Goal: Task Accomplishment & Management: Use online tool/utility

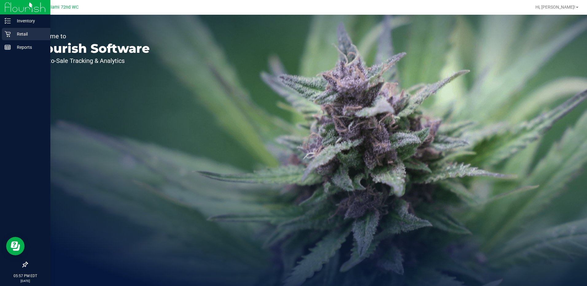
click at [19, 31] on p "Retail" at bounding box center [29, 33] width 37 height 7
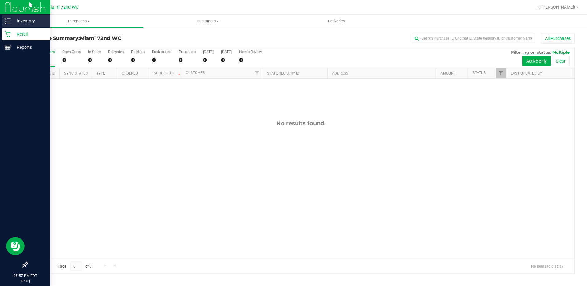
click at [13, 21] on p "Inventory" at bounding box center [29, 20] width 37 height 7
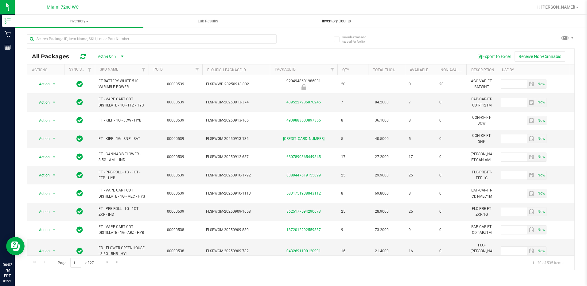
click at [327, 25] on uib-tab-heading "Inventory Counts" at bounding box center [337, 21] width 128 height 12
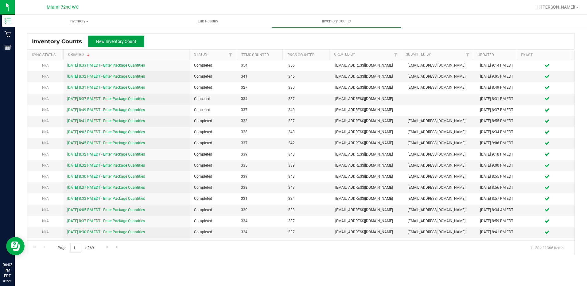
click at [107, 39] on span "New Inventory Count" at bounding box center [116, 41] width 40 height 5
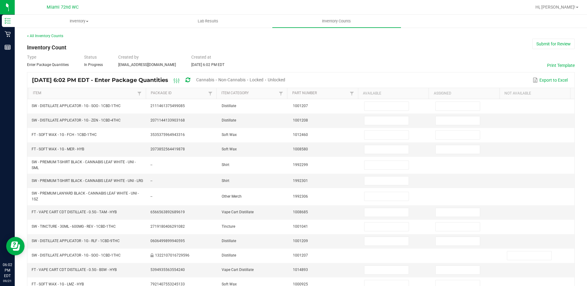
click at [214, 78] on span "Cannabis" at bounding box center [205, 79] width 18 height 5
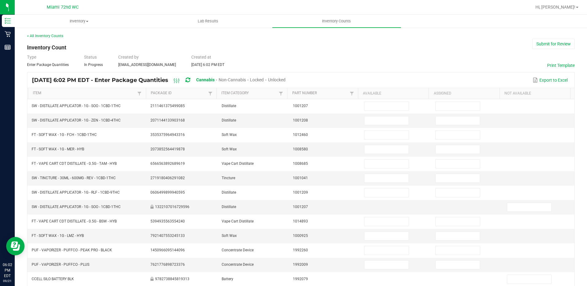
drag, startPoint x: 288, startPoint y: 77, endPoint x: 285, endPoint y: 77, distance: 3.4
click at [286, 77] on span "Unlocked" at bounding box center [277, 79] width 18 height 5
click at [43, 92] on link "Item" at bounding box center [84, 93] width 103 height 5
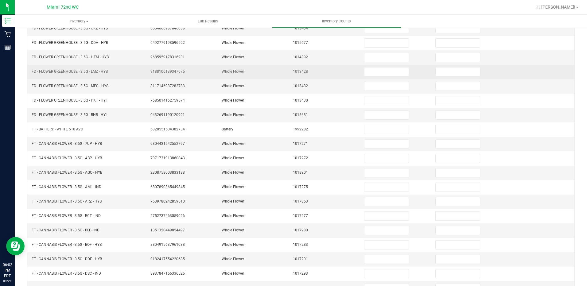
scroll to position [31, 0]
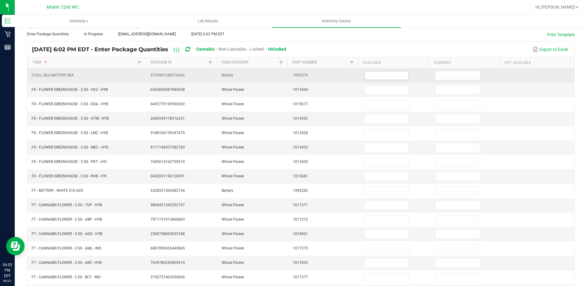
click at [377, 78] on input at bounding box center [387, 75] width 44 height 9
type input "1"
type input "11"
type input "8"
type input "14"
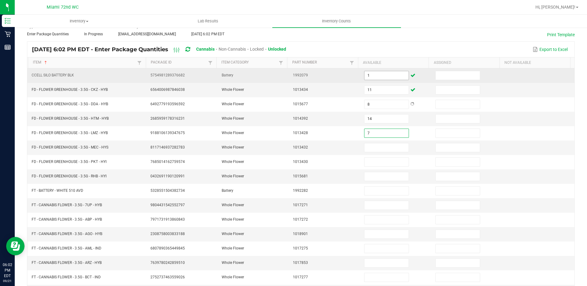
type input "7"
type input "8"
type input "16"
type input "7"
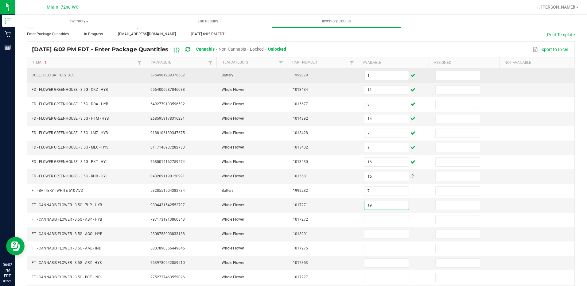
type input "19"
type input "17"
type input "1"
type input "17"
type input "20"
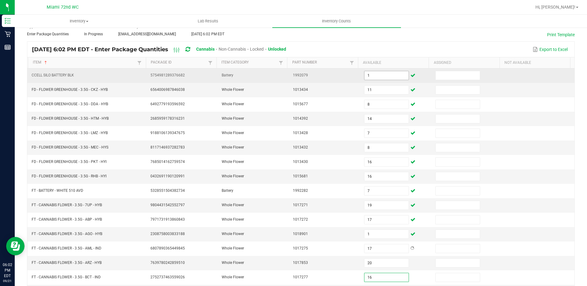
type input "16"
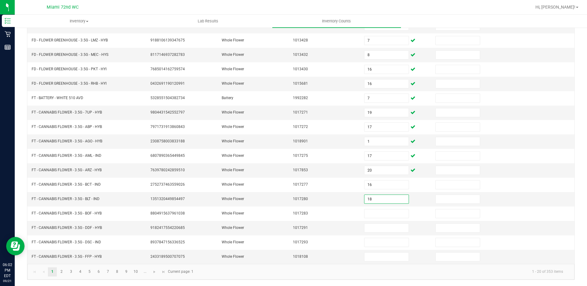
type input "18"
type input "13"
type input "3"
type input "5"
type input "11"
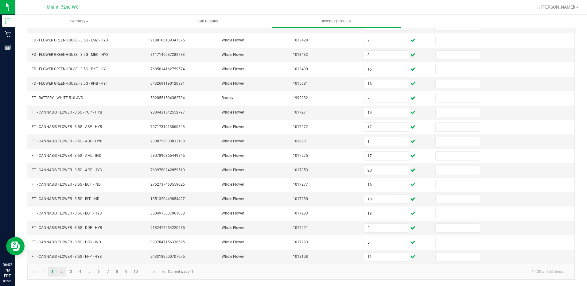
click at [65, 273] on link "2" at bounding box center [61, 272] width 9 height 9
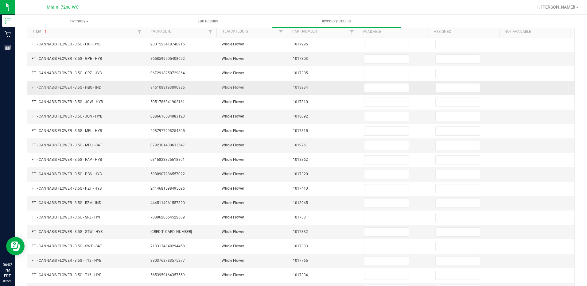
scroll to position [0, 0]
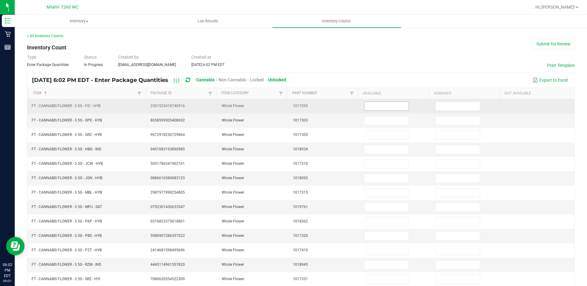
click at [381, 105] on input at bounding box center [387, 106] width 44 height 9
type input "2"
type input "5"
type input "13"
type input "14"
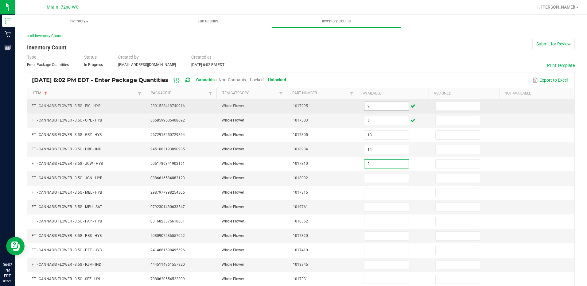
type input "2"
type input "17"
type input "18"
type input "19"
type input "15"
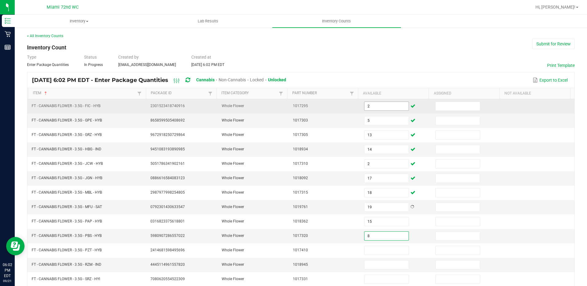
type input "8"
type input "1"
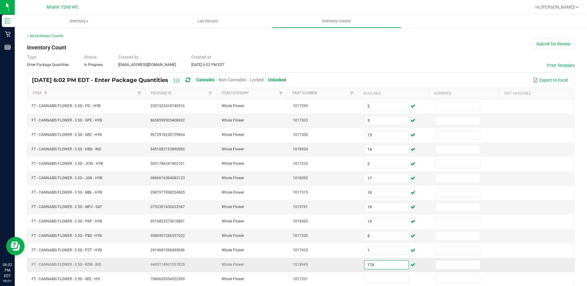
click at [385, 269] on input "174" at bounding box center [387, 265] width 44 height 9
type input "14"
type input "13"
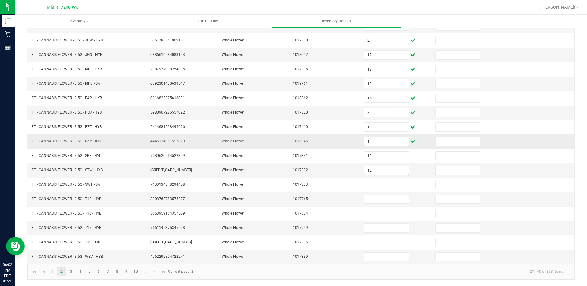
type input "12"
type input "3"
type input "29"
type input "6"
type input "14"
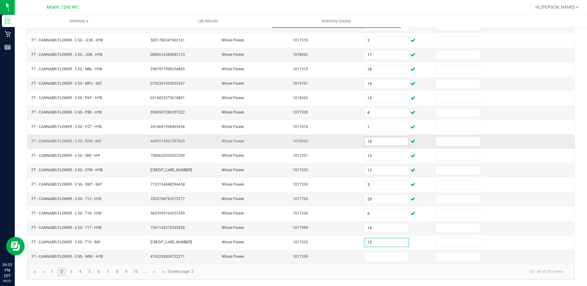
type input "15"
type input "11"
click at [68, 270] on link "3" at bounding box center [71, 272] width 9 height 9
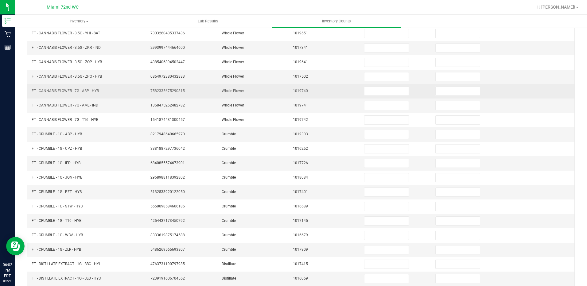
scroll to position [0, 0]
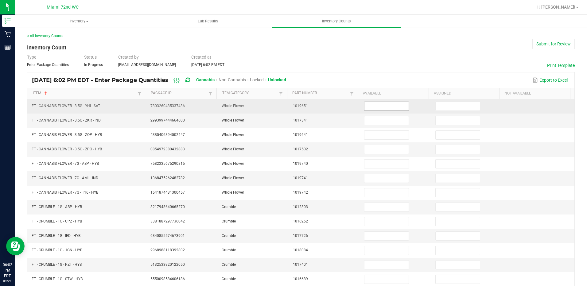
click at [365, 103] on input at bounding box center [387, 106] width 44 height 9
type input "10"
type input "21"
type input "16"
type input "20"
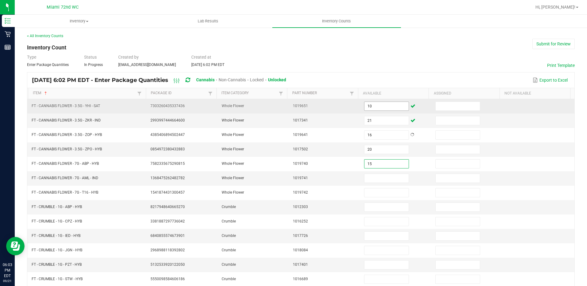
type input "15"
type input "20"
type input "12"
type input "1"
type input "2"
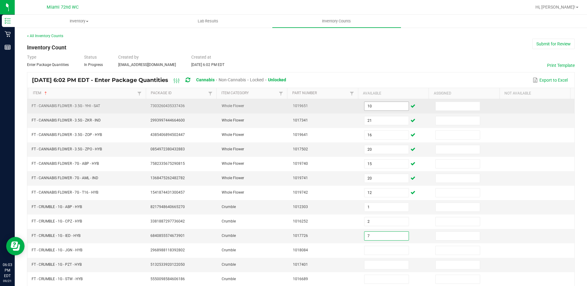
type input "7"
type input "5"
type input "8"
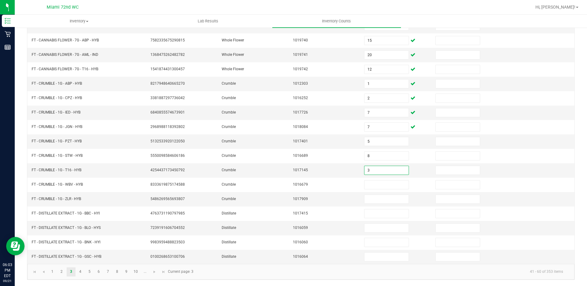
type input "3"
type input "4"
type input "8"
type input "1"
type input "4"
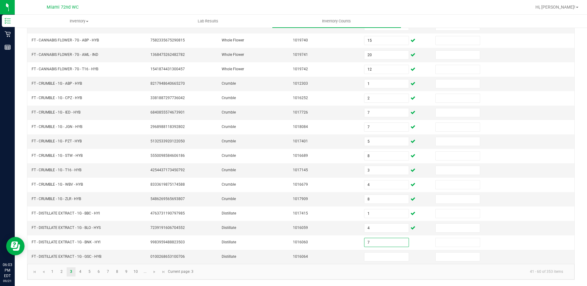
type input "7"
type input "2"
click at [78, 273] on link "4" at bounding box center [80, 272] width 9 height 9
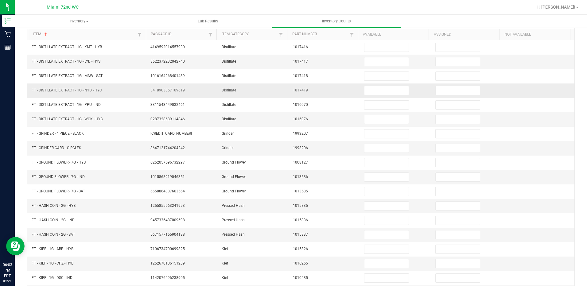
scroll to position [0, 0]
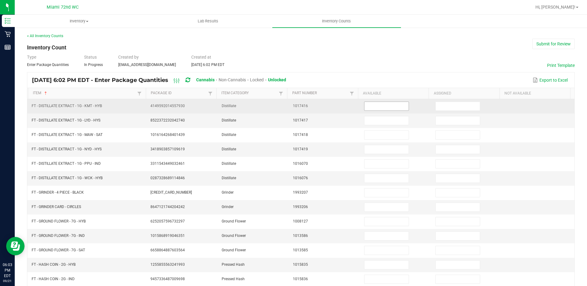
click at [365, 103] on input at bounding box center [387, 106] width 44 height 9
type input "5"
type input "1"
type input "9"
type input "8"
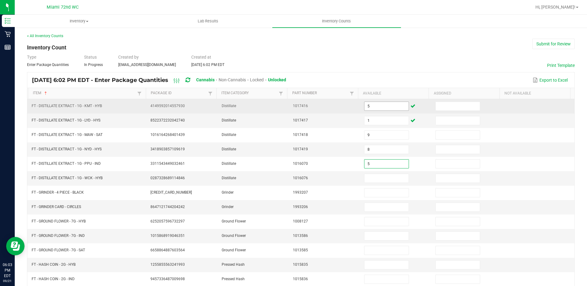
type input "5"
type input "3"
type input "12"
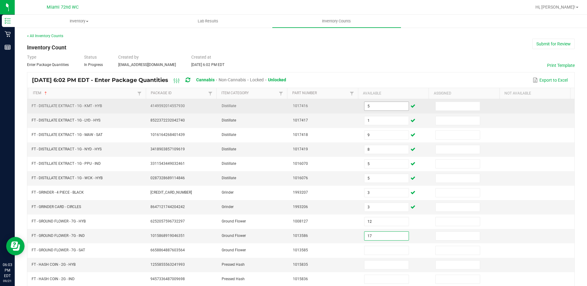
type input "17"
type input "9"
type input "1"
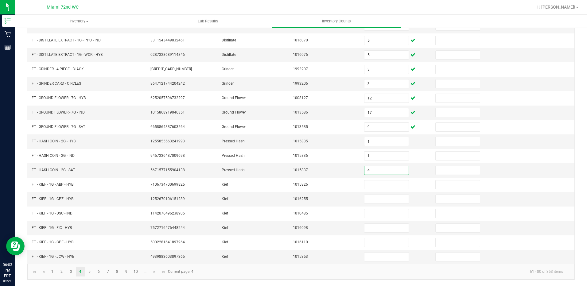
type input "4"
type input "7"
type input "1"
type input "5"
type input "6"
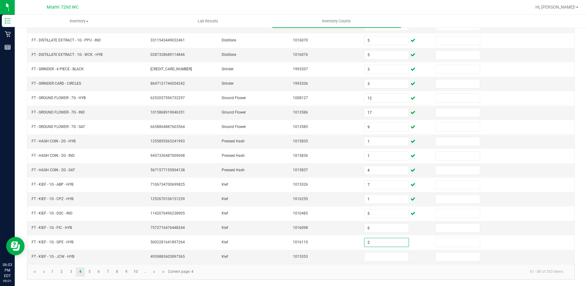
type input "2"
type input "8"
click at [91, 270] on link "5" at bounding box center [89, 272] width 9 height 9
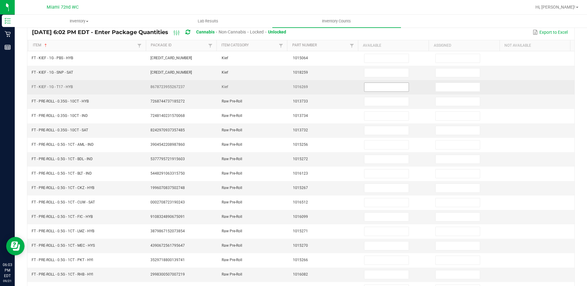
scroll to position [0, 0]
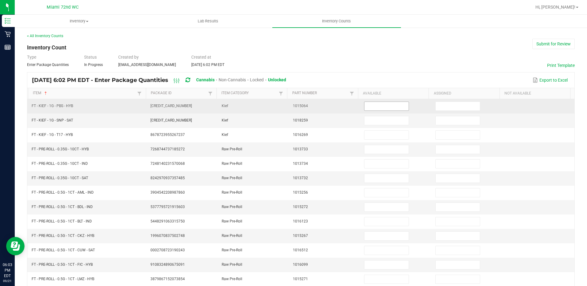
click at [377, 108] on input at bounding box center [387, 106] width 44 height 9
type input "7"
type input "5"
type input "4"
type input "9"
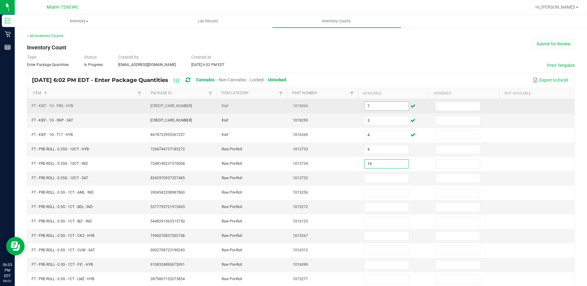
type input "19"
type input "18"
type input "22"
type input "13"
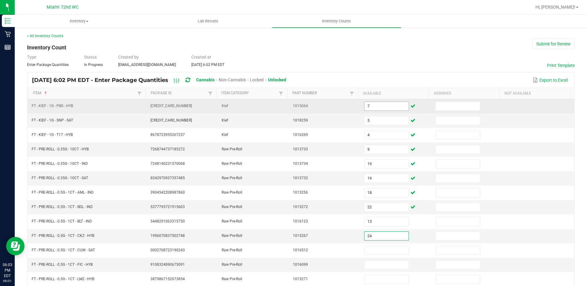
type input "24"
type input "9"
type input "12"
type input "4"
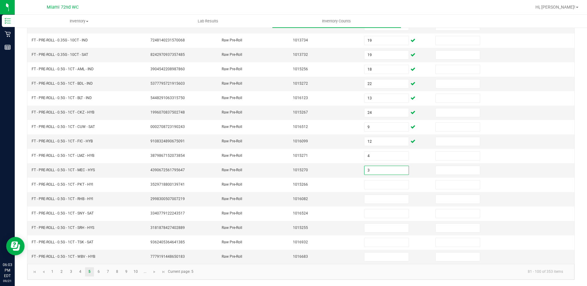
type input "3"
type input "18"
type input "12"
type input "19"
type input "21"
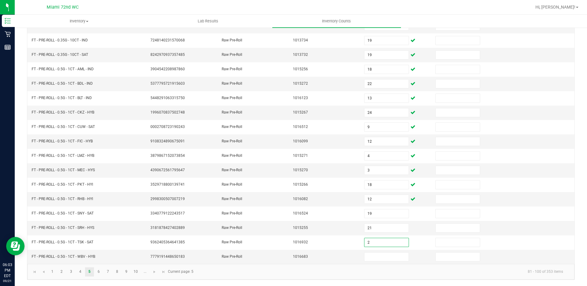
type input "2"
type input "11"
click at [97, 273] on link "6" at bounding box center [98, 272] width 9 height 9
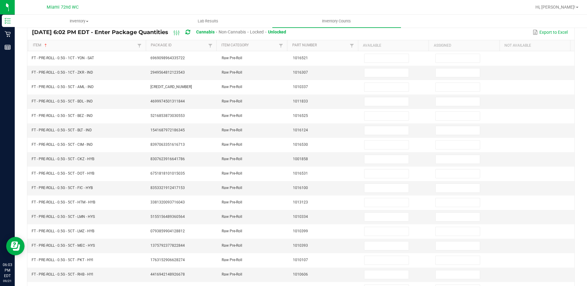
scroll to position [0, 0]
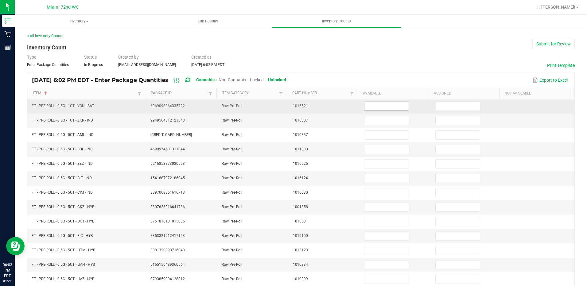
click at [387, 108] on input at bounding box center [387, 106] width 44 height 9
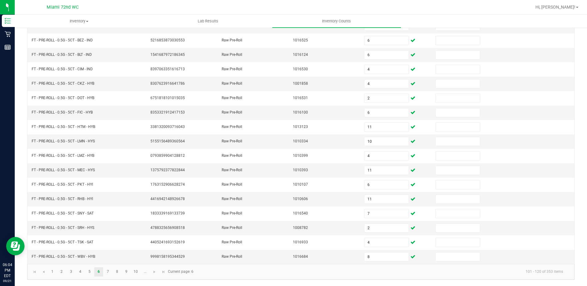
drag, startPoint x: 303, startPoint y: 222, endPoint x: 233, endPoint y: 265, distance: 82.4
click at [303, 222] on td "1008782" at bounding box center [324, 228] width 71 height 14
click at [111, 273] on link "7" at bounding box center [108, 272] width 9 height 9
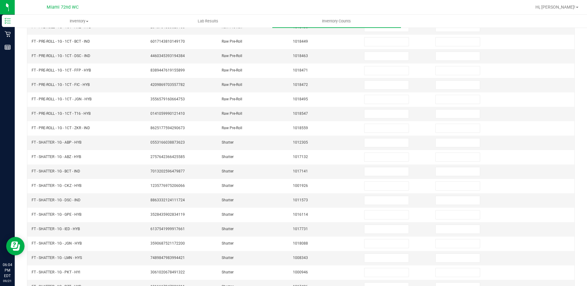
scroll to position [0, 0]
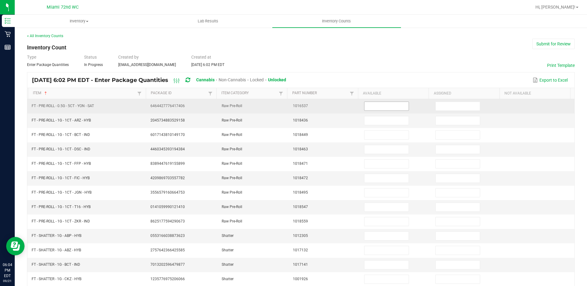
click at [367, 103] on input at bounding box center [387, 106] width 44 height 9
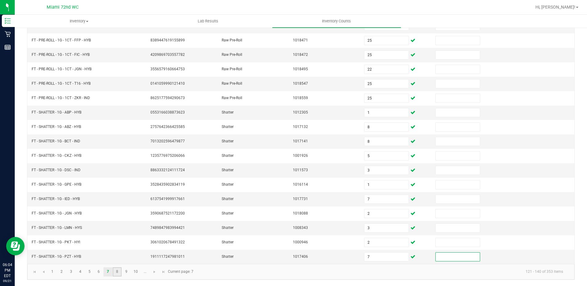
click at [119, 274] on link "8" at bounding box center [117, 272] width 9 height 9
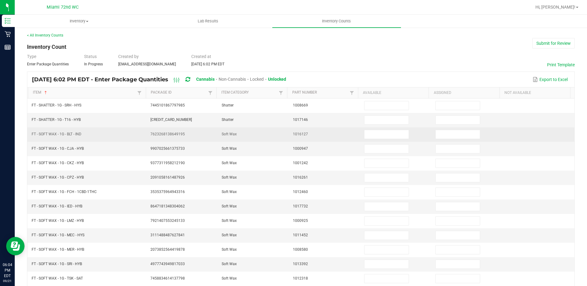
scroll to position [0, 0]
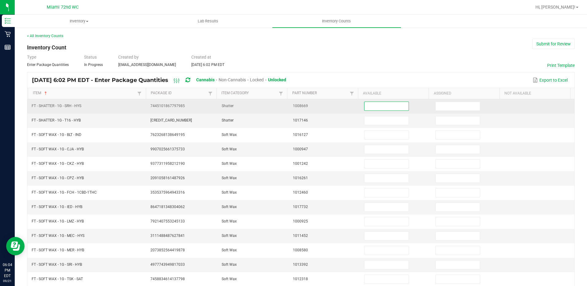
click at [383, 106] on input at bounding box center [387, 106] width 44 height 9
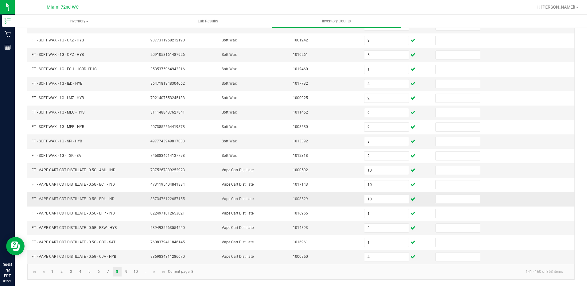
click at [331, 201] on td "1008529" at bounding box center [324, 199] width 71 height 14
click at [128, 275] on link "9" at bounding box center [126, 272] width 9 height 9
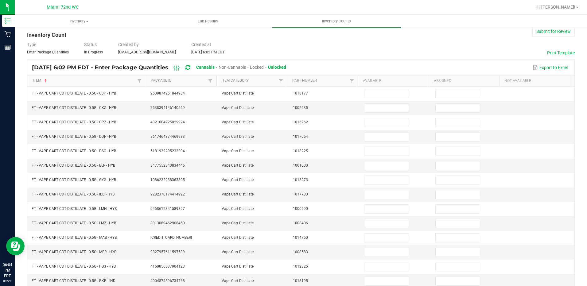
scroll to position [1, 0]
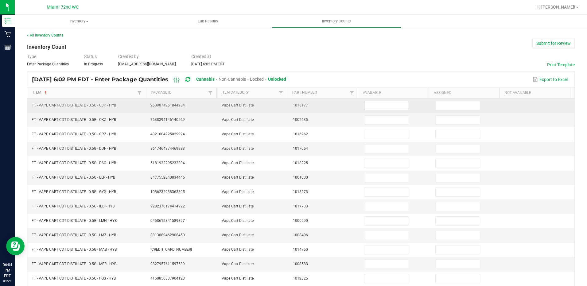
click at [373, 101] on span at bounding box center [386, 105] width 45 height 9
click at [372, 102] on input at bounding box center [387, 105] width 44 height 9
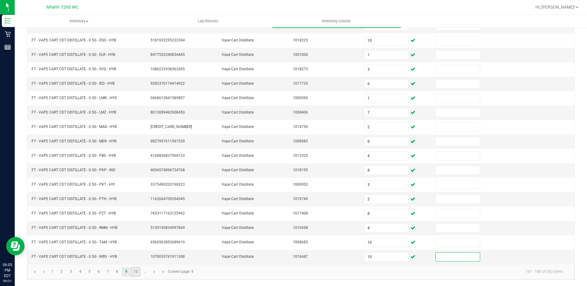
drag, startPoint x: 132, startPoint y: 273, endPoint x: 135, endPoint y: 272, distance: 3.4
click at [132, 273] on link "10" at bounding box center [135, 272] width 9 height 9
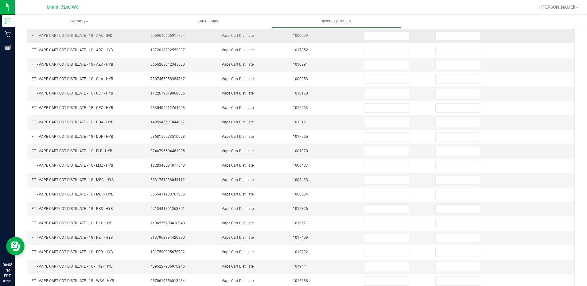
scroll to position [1, 0]
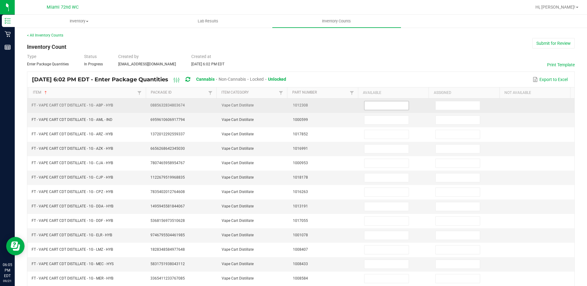
click at [384, 106] on input at bounding box center [387, 105] width 44 height 9
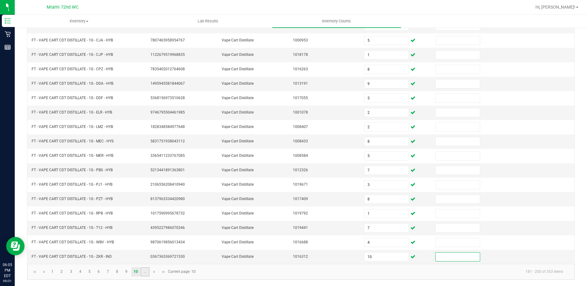
click at [147, 271] on link "..." at bounding box center [145, 272] width 9 height 9
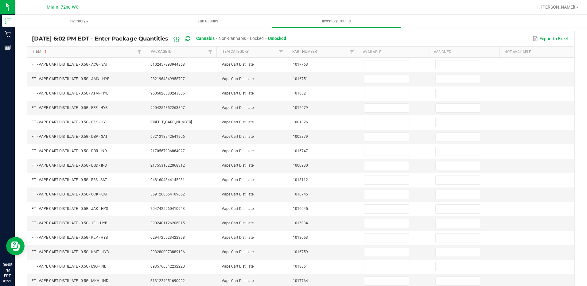
scroll to position [0, 0]
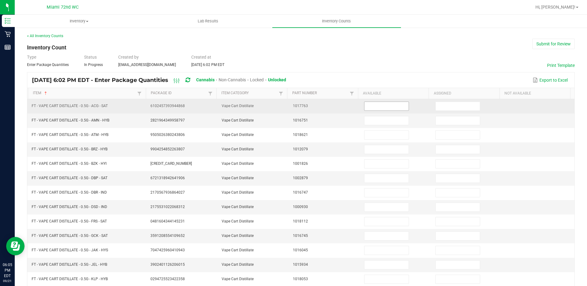
click at [377, 104] on input at bounding box center [387, 106] width 44 height 9
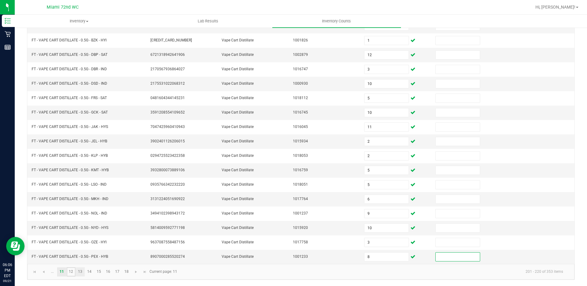
drag, startPoint x: 69, startPoint y: 272, endPoint x: 83, endPoint y: 268, distance: 13.8
click at [69, 272] on link "12" at bounding box center [71, 272] width 9 height 9
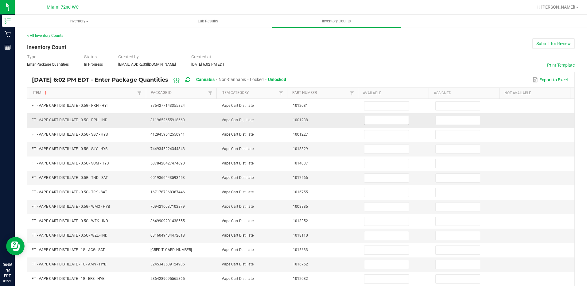
scroll to position [0, 0]
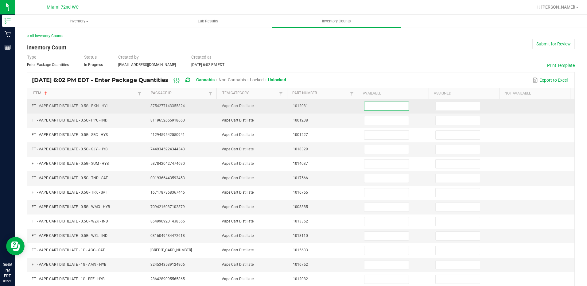
click at [370, 108] on input at bounding box center [387, 106] width 44 height 9
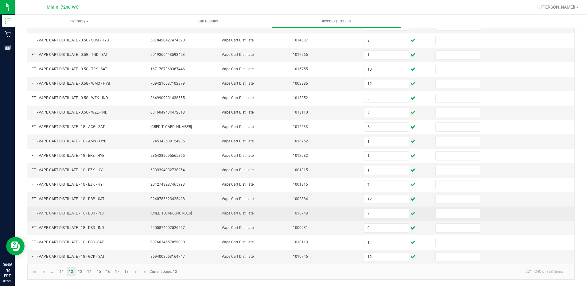
click at [331, 219] on td "1016748" at bounding box center [324, 214] width 71 height 14
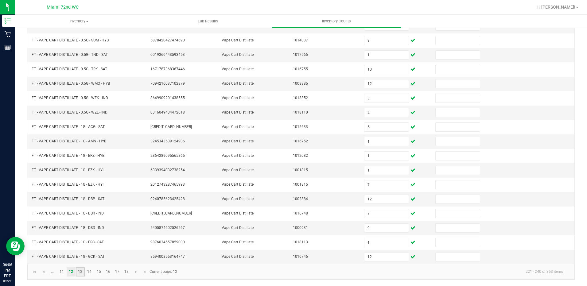
click at [84, 274] on link "13" at bounding box center [80, 272] width 9 height 9
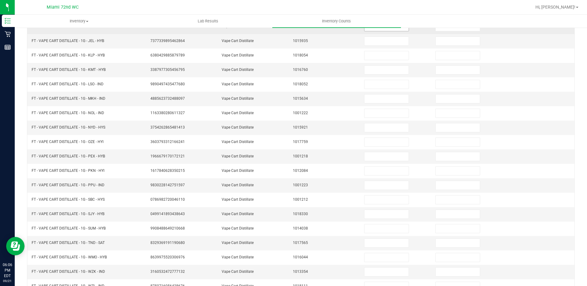
scroll to position [1, 0]
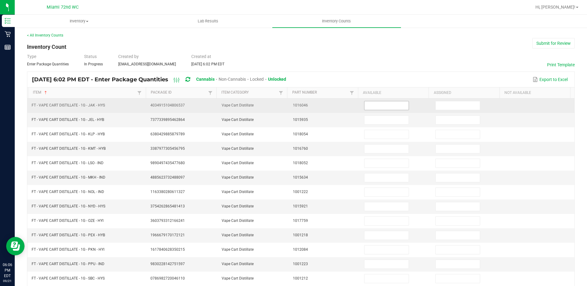
click at [365, 105] on input at bounding box center [387, 105] width 44 height 9
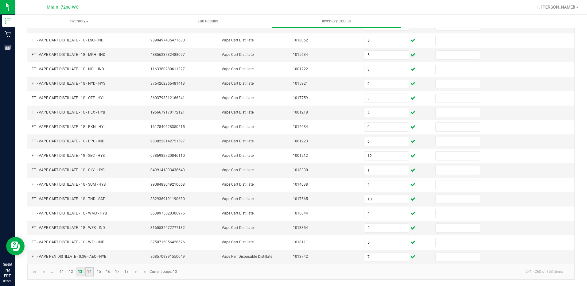
click at [92, 273] on link "14" at bounding box center [89, 272] width 9 height 9
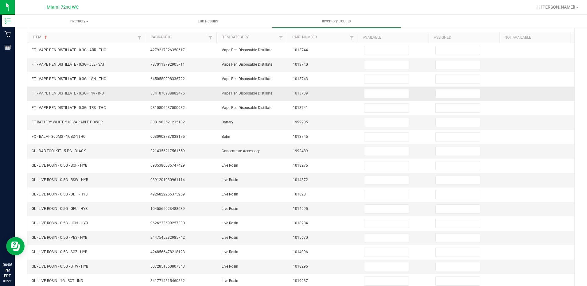
scroll to position [0, 0]
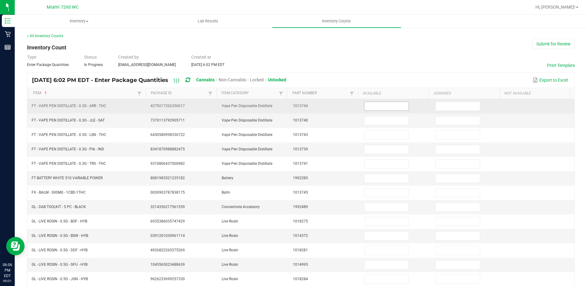
click at [382, 106] on input at bounding box center [387, 106] width 44 height 9
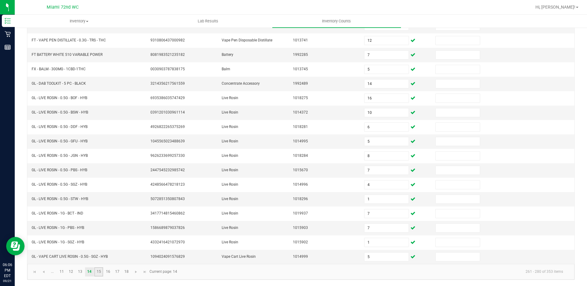
click at [100, 272] on link "15" at bounding box center [98, 272] width 9 height 9
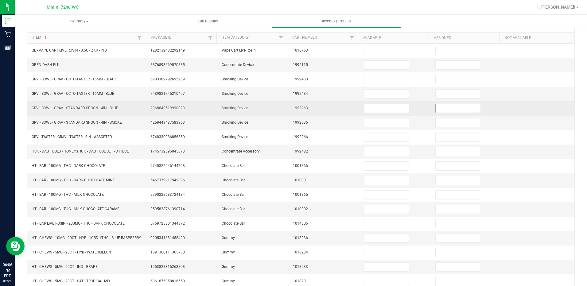
scroll to position [0, 0]
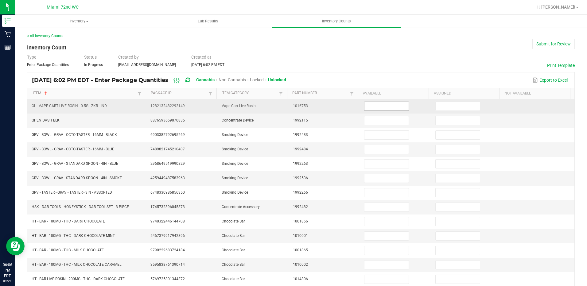
click at [373, 103] on input at bounding box center [387, 106] width 44 height 9
click at [373, 103] on input "7" at bounding box center [387, 106] width 44 height 9
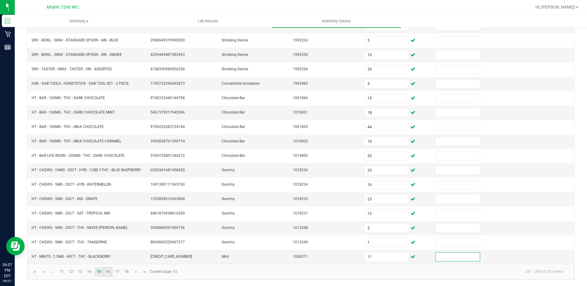
click at [106, 274] on link "16" at bounding box center [108, 272] width 9 height 9
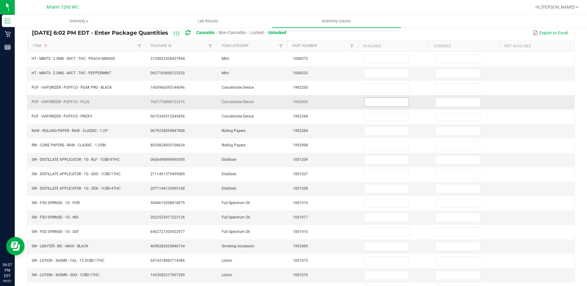
scroll to position [1, 0]
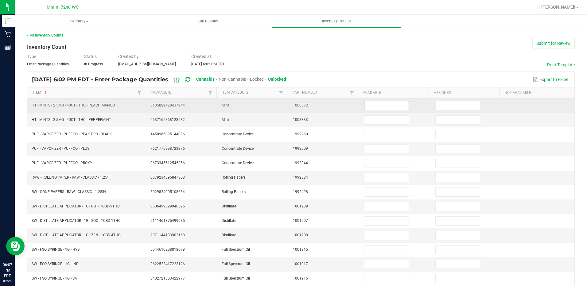
click at [375, 103] on input at bounding box center [387, 105] width 44 height 9
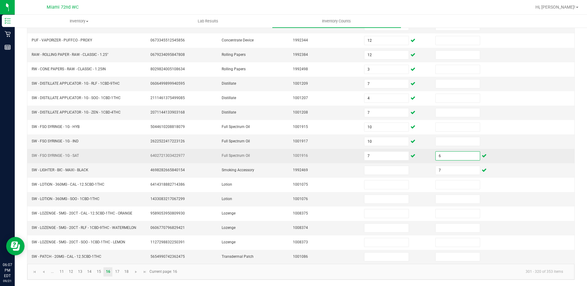
click at [441, 154] on input "6" at bounding box center [458, 156] width 44 height 9
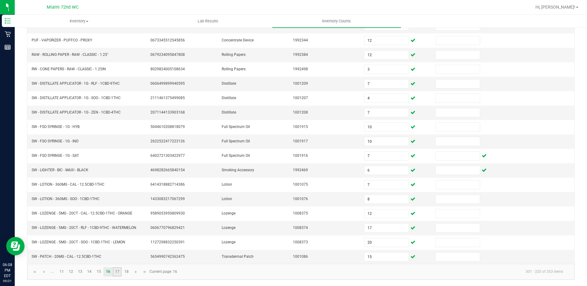
click at [113, 275] on link "17" at bounding box center [117, 272] width 9 height 9
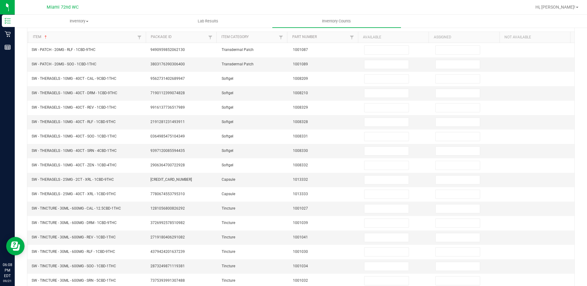
scroll to position [0, 0]
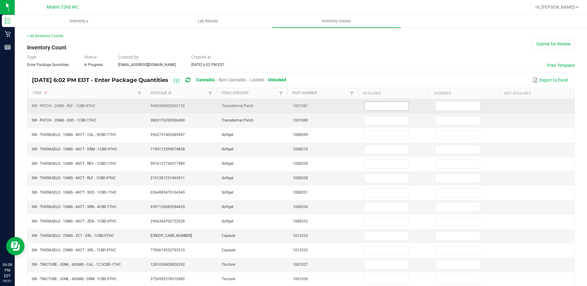
click at [373, 106] on input at bounding box center [387, 106] width 44 height 9
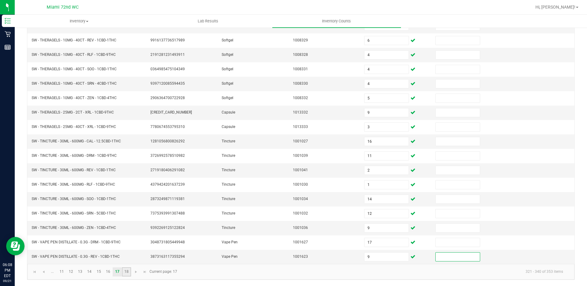
click at [130, 274] on link "18" at bounding box center [126, 272] width 9 height 9
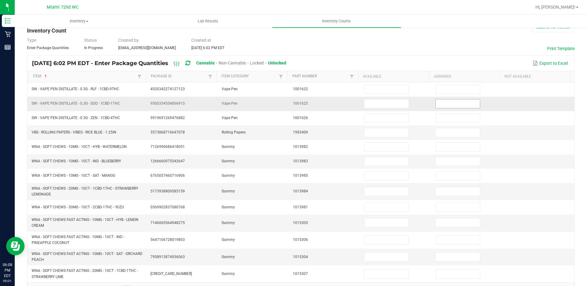
scroll to position [0, 0]
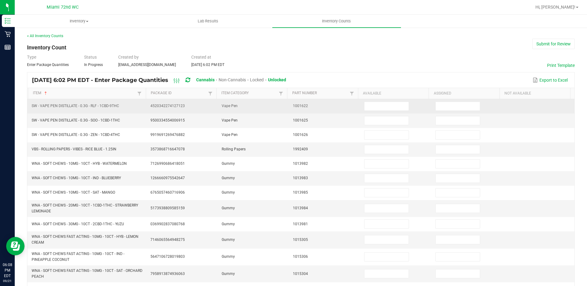
click at [354, 105] on td "1001622" at bounding box center [324, 106] width 71 height 14
click at [365, 108] on input at bounding box center [387, 106] width 44 height 9
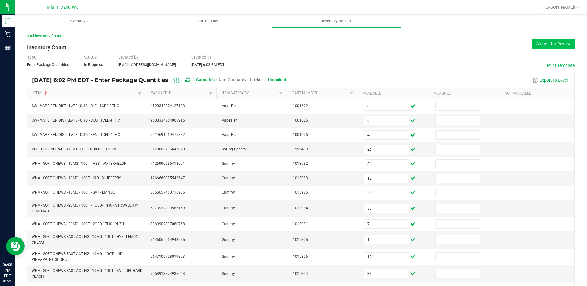
click at [535, 47] on button "Submit for Review" at bounding box center [554, 44] width 42 height 10
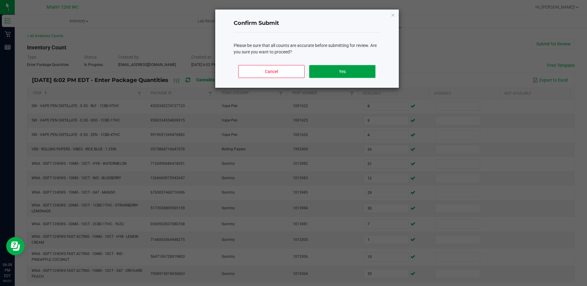
click at [337, 71] on button "Yes" at bounding box center [342, 71] width 66 height 13
